Goal: Task Accomplishment & Management: Complete application form

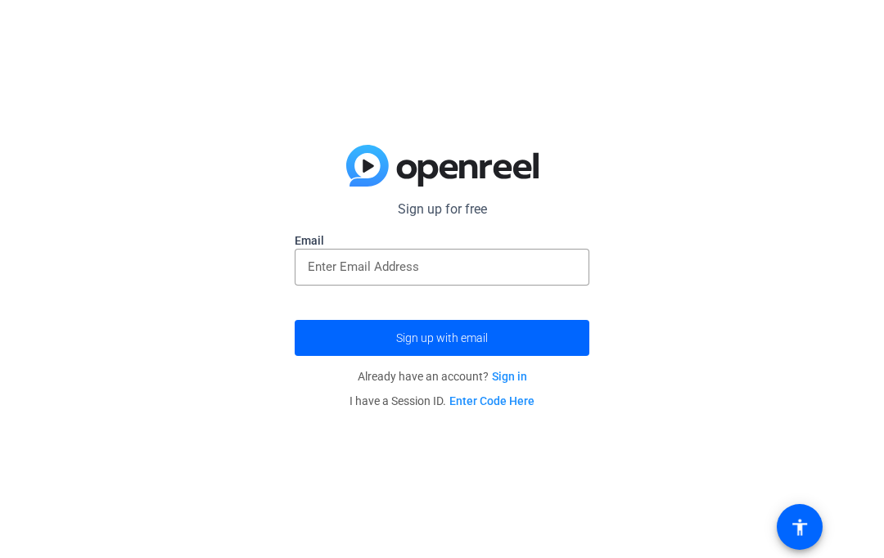
click at [834, 542] on div "Sign up for free Email Sign up with email Already have an account? Sign in I ha…" at bounding box center [442, 279] width 884 height 558
click at [861, 544] on div "Sign up for free Email Sign up with email Already have an account? Sign in I ha…" at bounding box center [442, 279] width 884 height 558
click at [822, 528] on span at bounding box center [800, 527] width 46 height 46
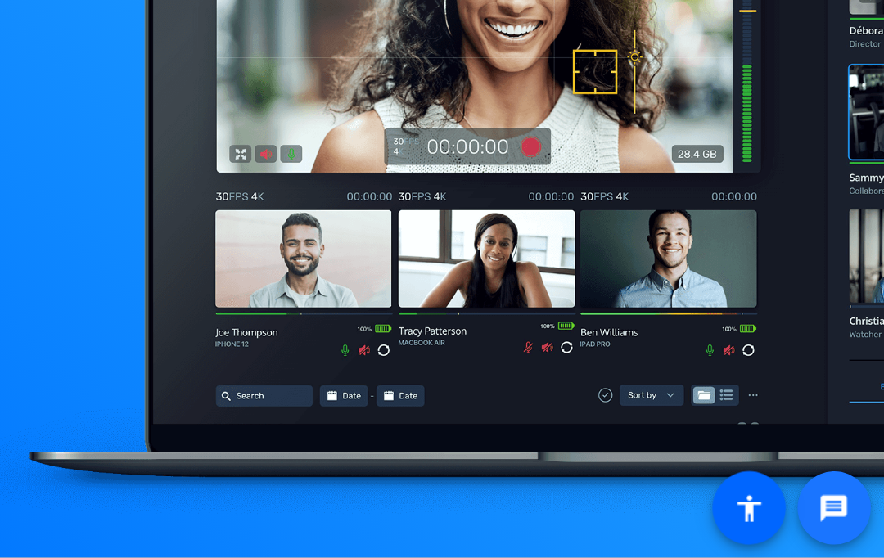
click at [833, 508] on span at bounding box center [852, 527] width 39 height 39
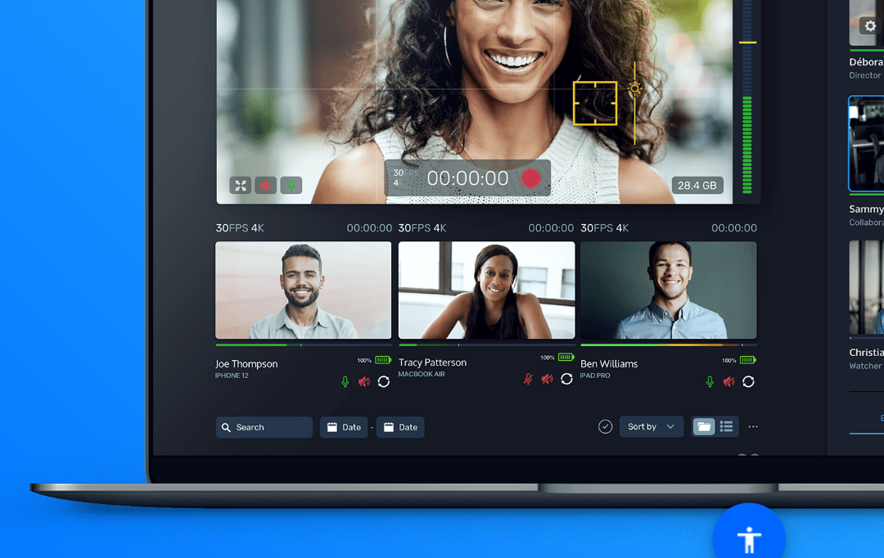
click at [317, 195] on div at bounding box center [589, 279] width 589 height 558
click at [325, 171] on div at bounding box center [589, 279] width 589 height 558
click at [295, 336] on div at bounding box center [589, 279] width 589 height 558
